Goal: Register for event/course

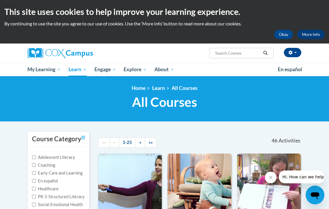
scroll to position [31, 0]
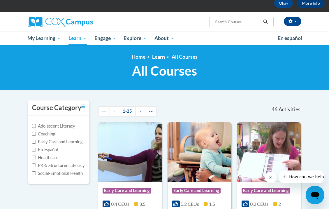
click at [59, 141] on label "Early Care and Learning" at bounding box center [57, 141] width 50 height 6
click at [36, 141] on input "Early Care and Learning" at bounding box center [34, 142] width 4 height 4
checkbox input "true"
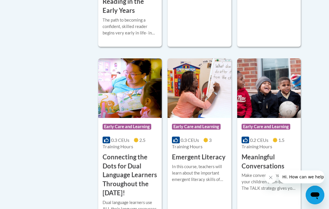
scroll to position [282, 0]
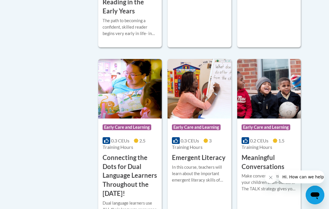
click at [269, 72] on img at bounding box center [268, 88] width 63 height 59
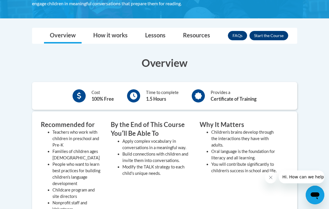
scroll to position [125, 0]
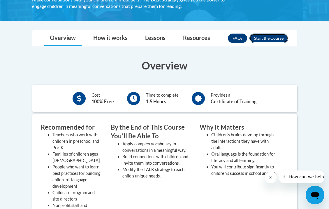
click at [265, 38] on button "Enroll" at bounding box center [268, 37] width 39 height 9
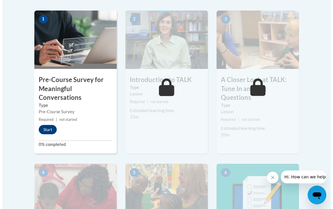
scroll to position [188, 0]
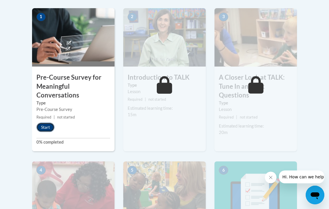
click at [46, 126] on button "Start" at bounding box center [45, 126] width 18 height 9
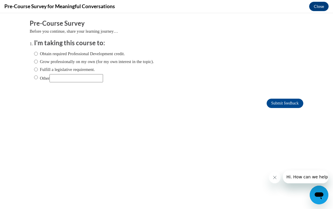
scroll to position [0, 0]
click at [34, 53] on input "Obtain required Professional Development credit." at bounding box center [36, 53] width 4 height 6
radio input "true"
click at [286, 101] on input "Submit feedback" at bounding box center [285, 102] width 37 height 9
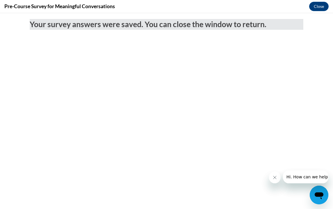
click at [275, 179] on icon "Close message from company" at bounding box center [274, 177] width 5 height 5
click at [276, 176] on icon "Close message from company" at bounding box center [274, 177] width 5 height 5
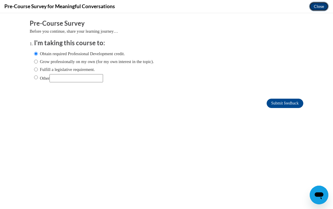
click at [321, 6] on button "Close" at bounding box center [319, 6] width 20 height 9
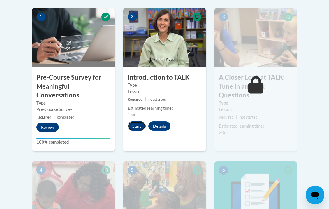
click at [138, 125] on button "Start" at bounding box center [137, 125] width 18 height 9
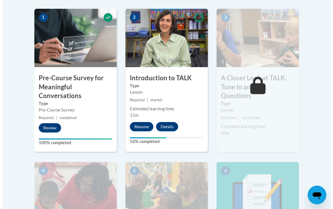
scroll to position [188, 0]
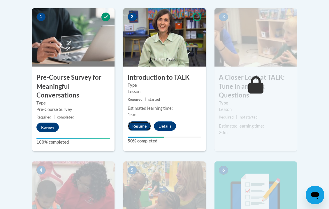
click at [142, 127] on button "Resume" at bounding box center [140, 125] width 24 height 9
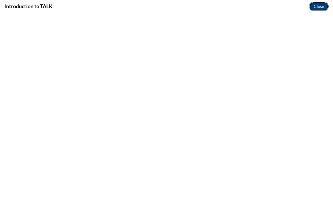
click at [319, 6] on button "Close" at bounding box center [319, 6] width 20 height 9
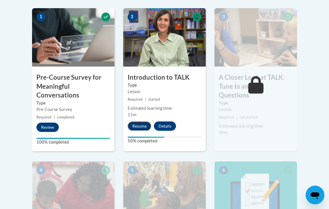
click at [141, 126] on button "Resume" at bounding box center [140, 125] width 24 height 9
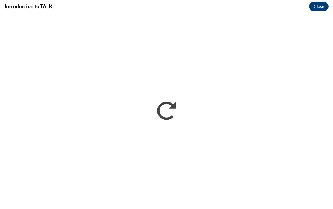
scroll to position [0, 0]
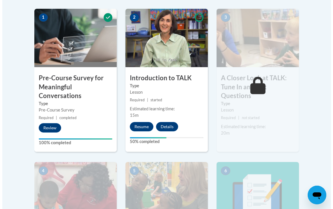
scroll to position [188, 0]
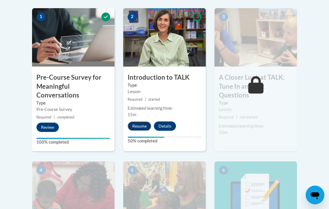
click at [137, 125] on button "Resume" at bounding box center [140, 125] width 24 height 9
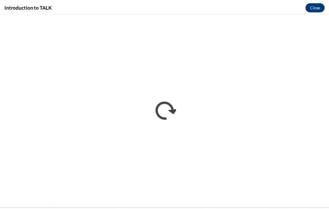
scroll to position [0, 0]
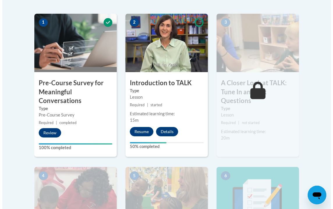
scroll to position [188, 0]
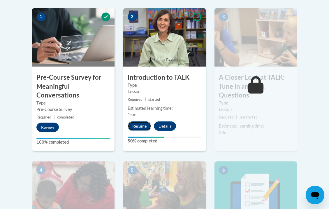
click at [141, 126] on button "Resume" at bounding box center [140, 125] width 24 height 9
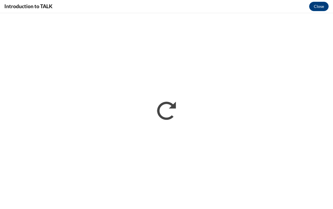
scroll to position [0, 0]
click at [319, 8] on button "Close" at bounding box center [319, 6] width 20 height 9
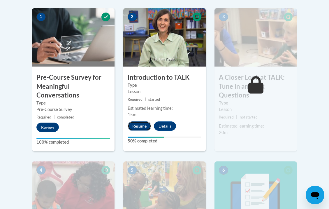
click at [142, 125] on button "Resume" at bounding box center [140, 125] width 24 height 9
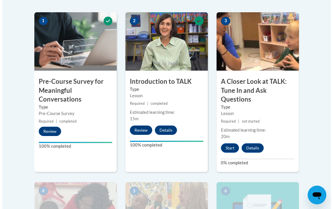
scroll to position [188, 0]
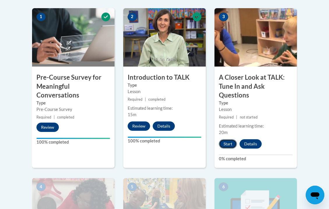
click at [227, 145] on button "Start" at bounding box center [228, 143] width 18 height 9
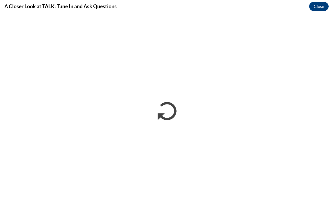
scroll to position [0, 0]
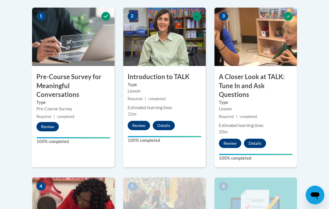
scroll to position [188, 0]
